Goal: Transaction & Acquisition: Purchase product/service

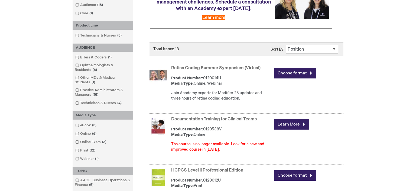
scroll to position [143, 0]
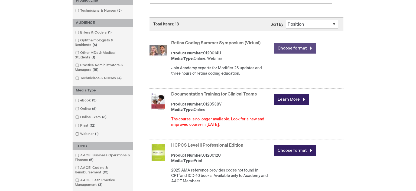
click at [290, 49] on link "Choose format" at bounding box center [295, 48] width 42 height 11
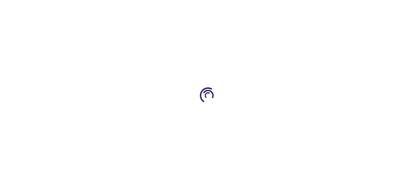
type input "0"
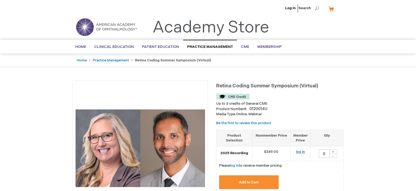
click at [304, 151] on link "log in" at bounding box center [300, 152] width 9 height 4
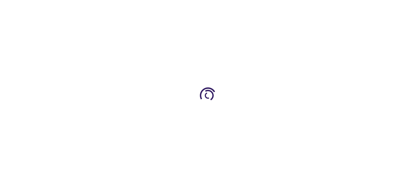
type input "0"
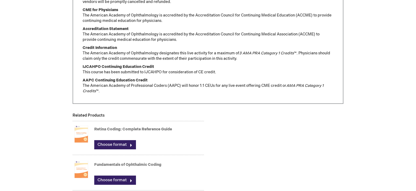
scroll to position [386, 0]
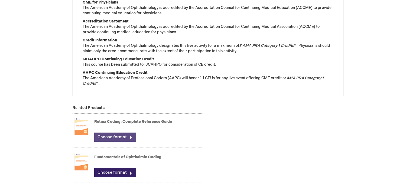
click at [108, 135] on link "Choose format" at bounding box center [115, 137] width 42 height 9
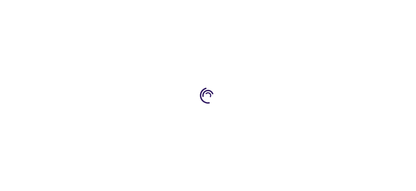
type input "0"
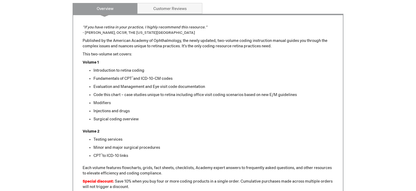
scroll to position [253, 0]
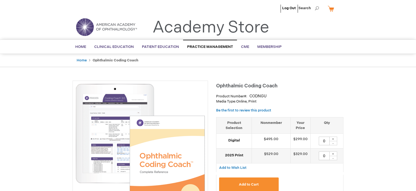
type input "0"
click at [84, 58] on link "Home" at bounding box center [82, 60] width 10 height 4
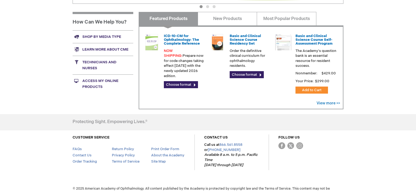
scroll to position [24, 0]
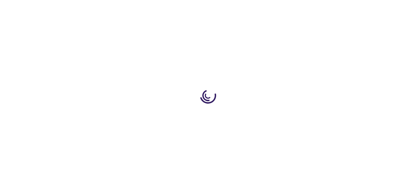
scroll to position [98, 0]
type input "0"
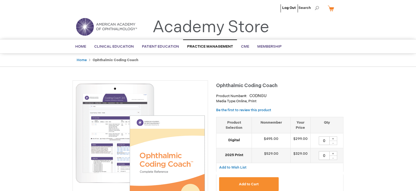
scroll to position [0, 0]
click at [108, 60] on strong "Ophthalmic Coding Coach" at bounding box center [116, 60] width 46 height 4
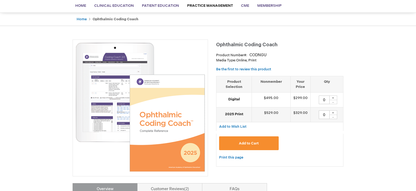
scroll to position [43, 0]
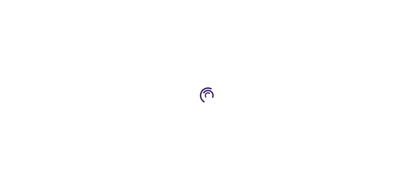
type input "0"
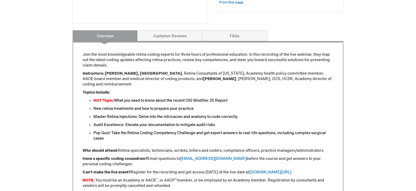
scroll to position [375, 0]
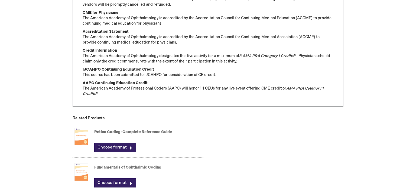
click at [111, 137] on div "Retina Coding: Complete Reference Guide Choose format" at bounding box center [149, 141] width 110 height 27
click at [111, 143] on link "Choose format" at bounding box center [115, 147] width 42 height 9
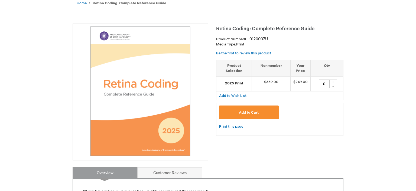
scroll to position [43, 0]
